Goal: Task Accomplishment & Management: Use online tool/utility

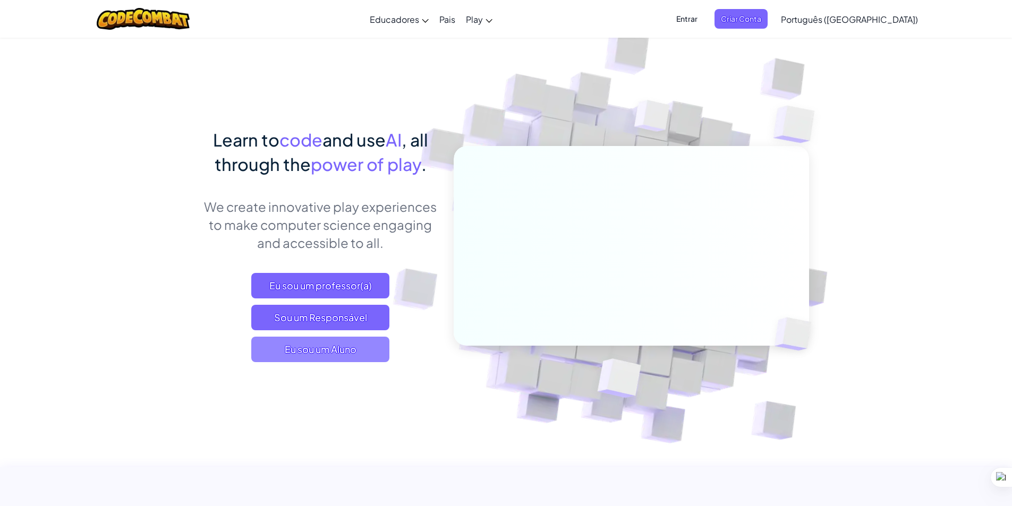
click at [280, 345] on span "Eu sou um Aluno" at bounding box center [320, 350] width 138 height 26
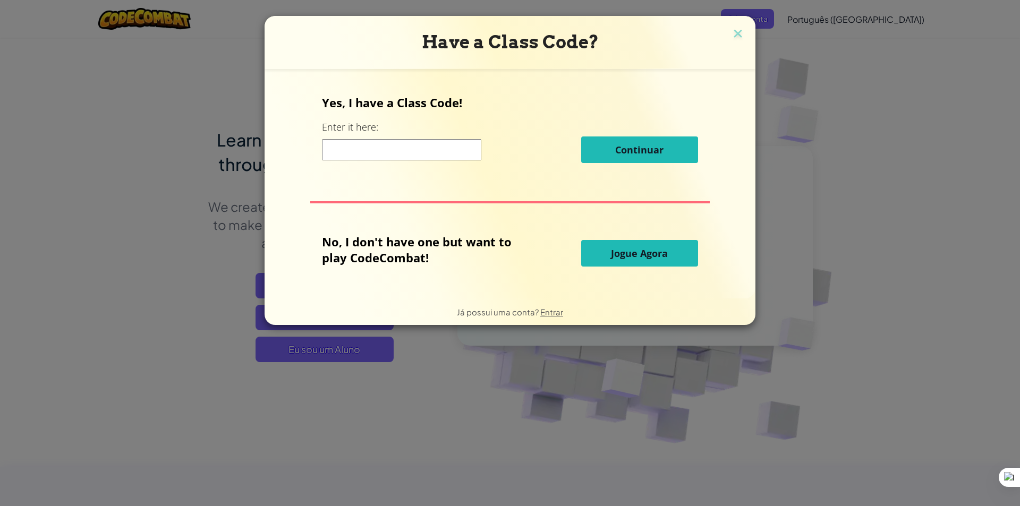
click at [618, 254] on span "Jogue Agora" at bounding box center [639, 253] width 57 height 13
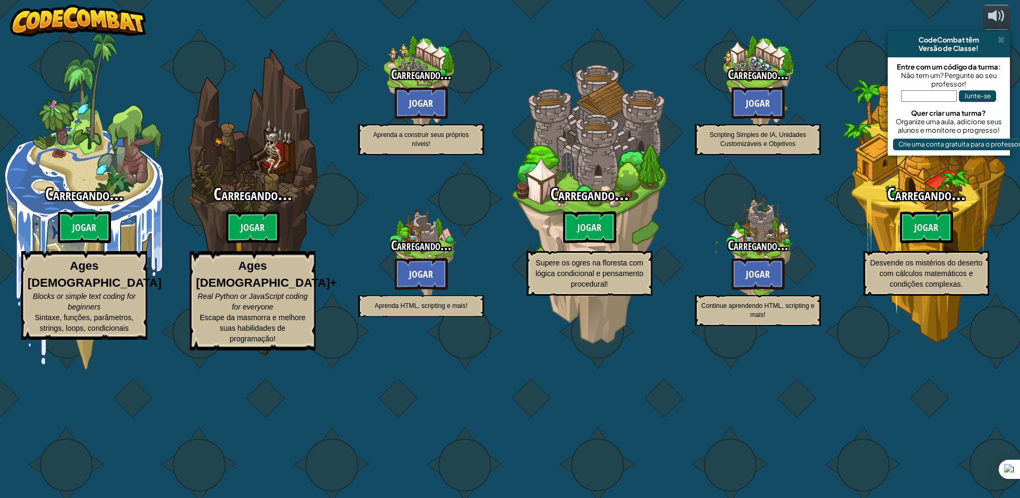
select select "pt-BR"
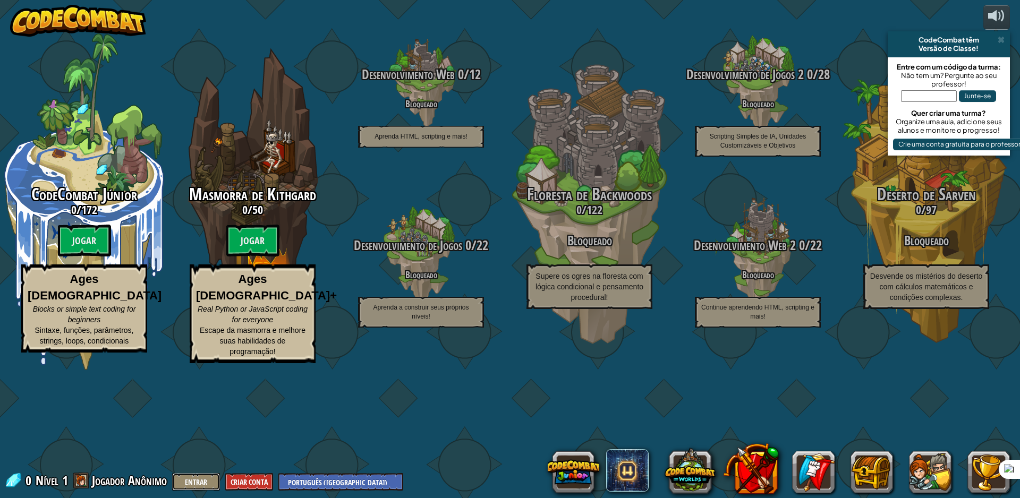
click at [200, 477] on button "Entrar" at bounding box center [196, 482] width 48 height 18
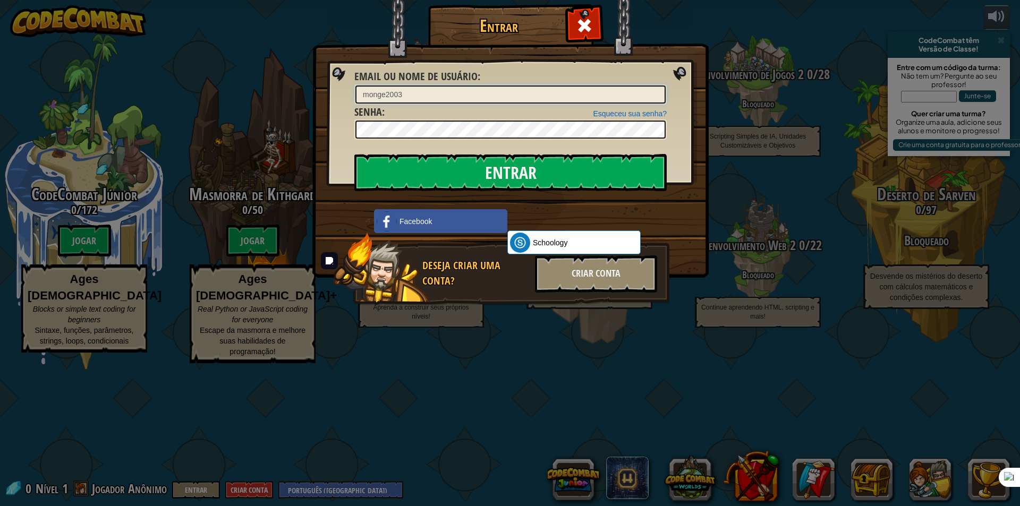
type input "monge2003"
click at [599, 179] on input "Entrar" at bounding box center [510, 172] width 312 height 37
